Goal: Task Accomplishment & Management: Manage account settings

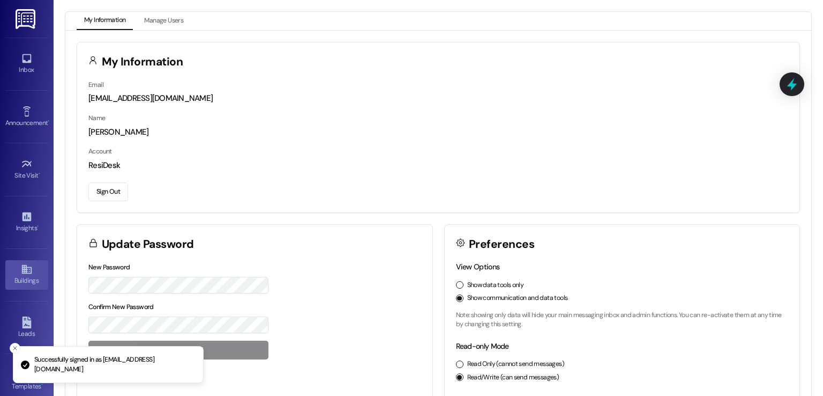
click at [26, 264] on icon at bounding box center [27, 269] width 12 height 12
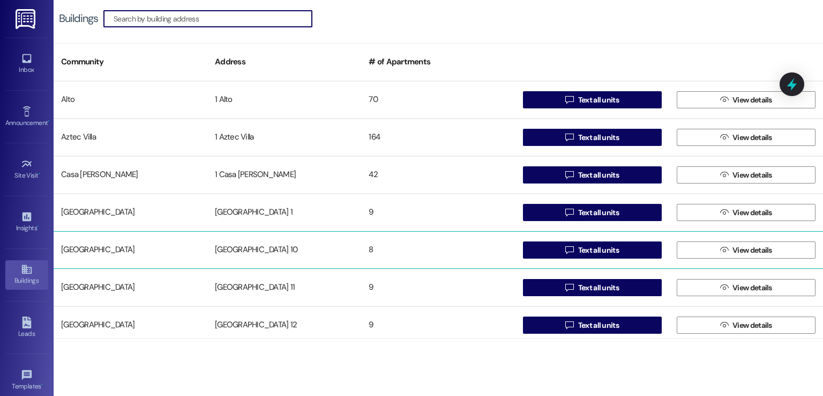
click at [245, 244] on div "[GEOGRAPHIC_DATA] 10" at bounding box center [284, 249] width 154 height 21
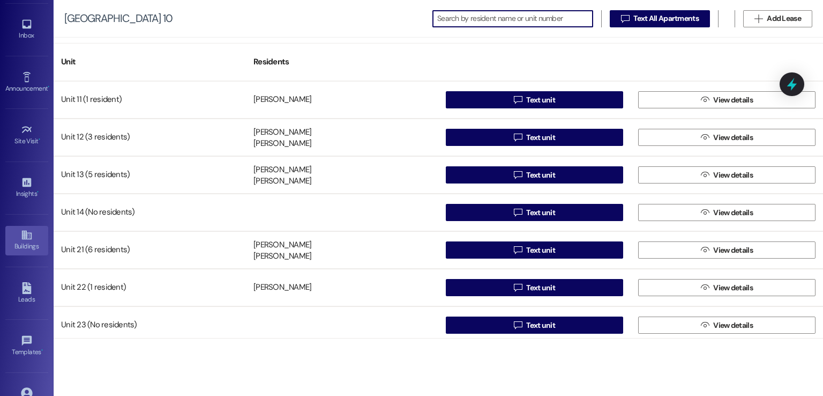
scroll to position [113, 0]
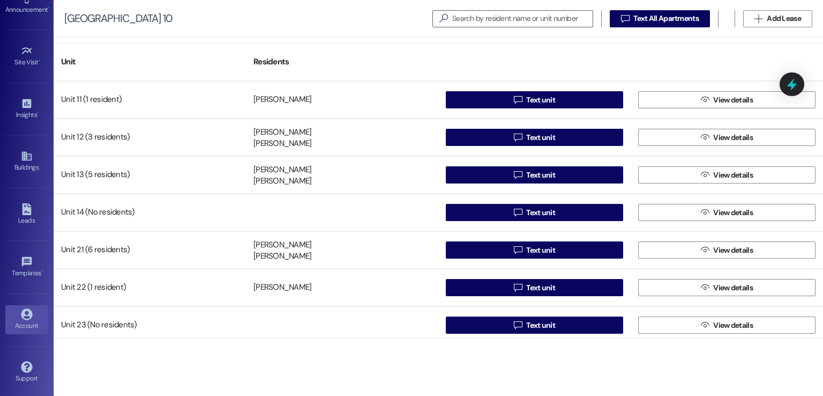
click at [24, 315] on icon at bounding box center [27, 314] width 12 height 12
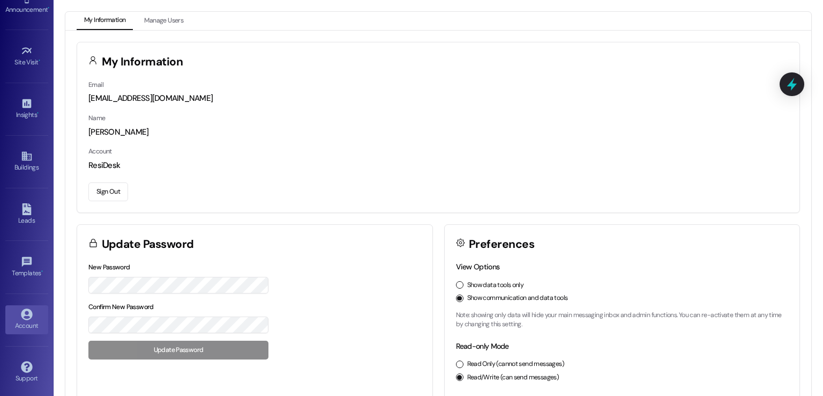
click at [101, 188] on button "Sign Out" at bounding box center [108, 191] width 40 height 19
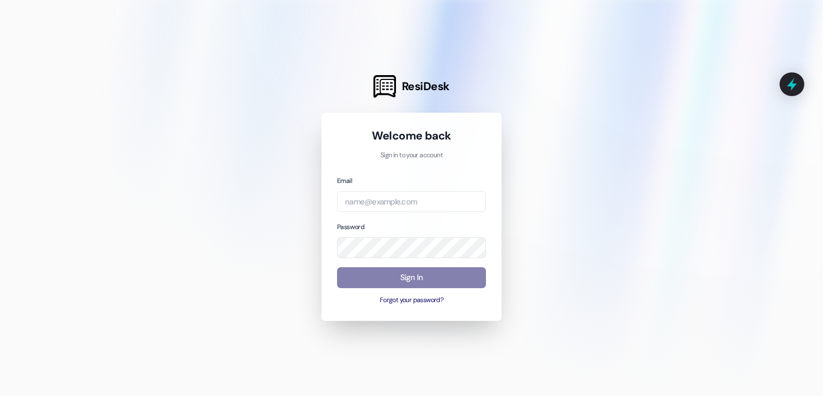
type input "[EMAIL_ADDRESS][PERSON_NAME][PERSON_NAME][DOMAIN_NAME]"
